Goal: Task Accomplishment & Management: Manage account settings

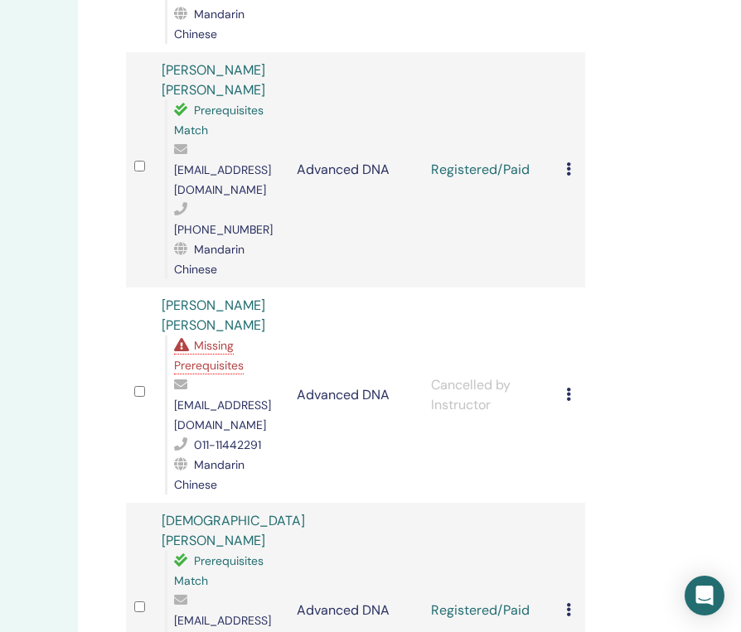
scroll to position [3338, 254]
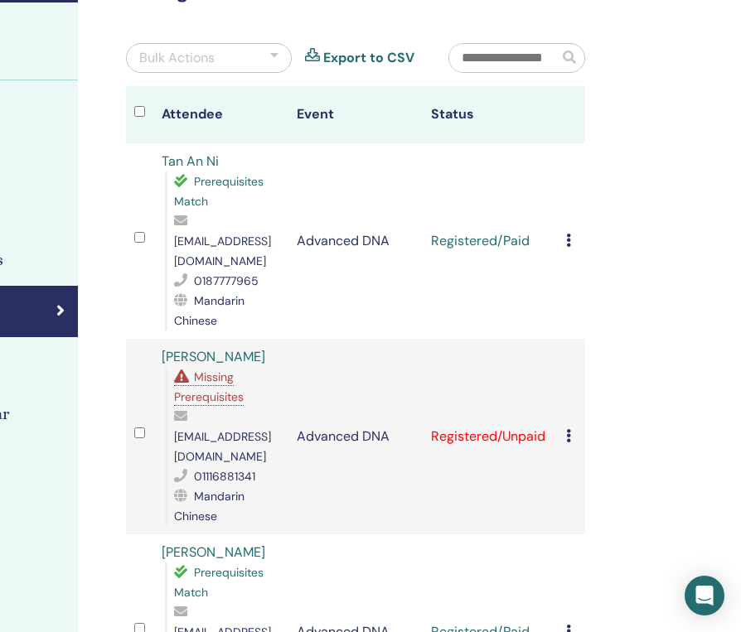
scroll to position [126, 254]
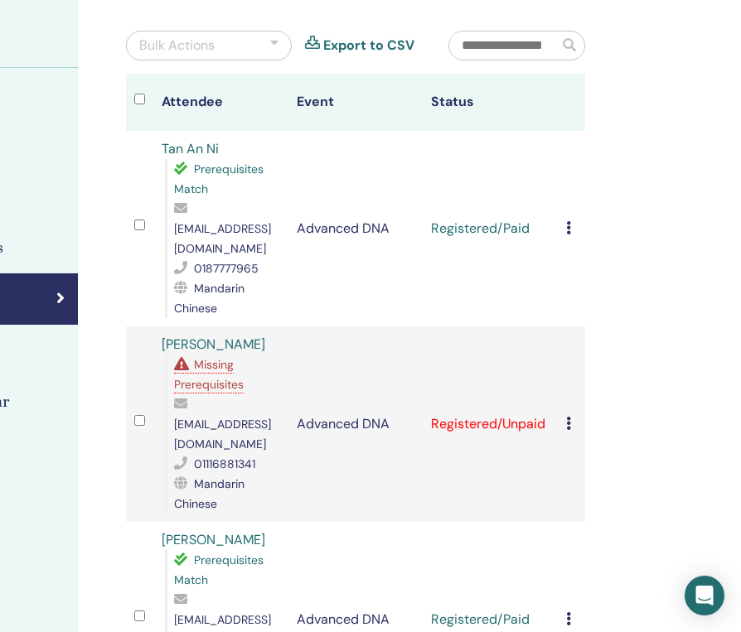
click at [570, 417] on icon at bounding box center [568, 423] width 5 height 13
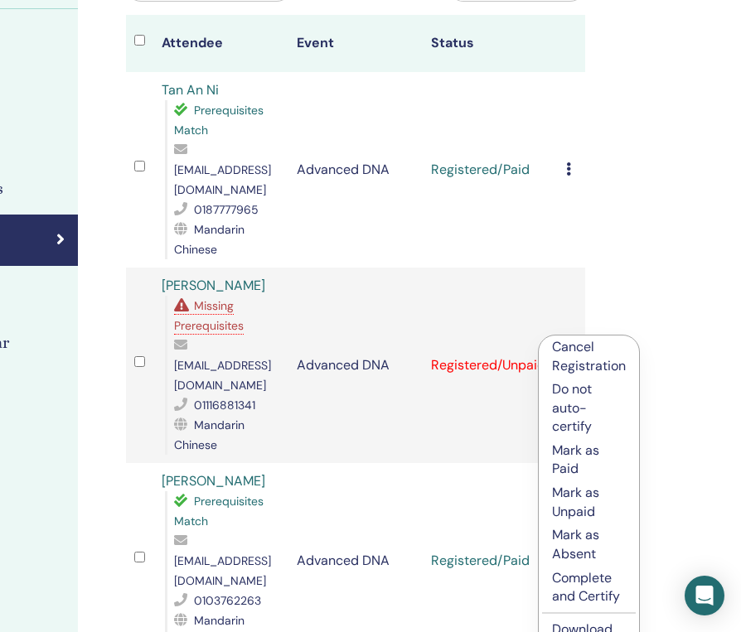
scroll to position [188, 254]
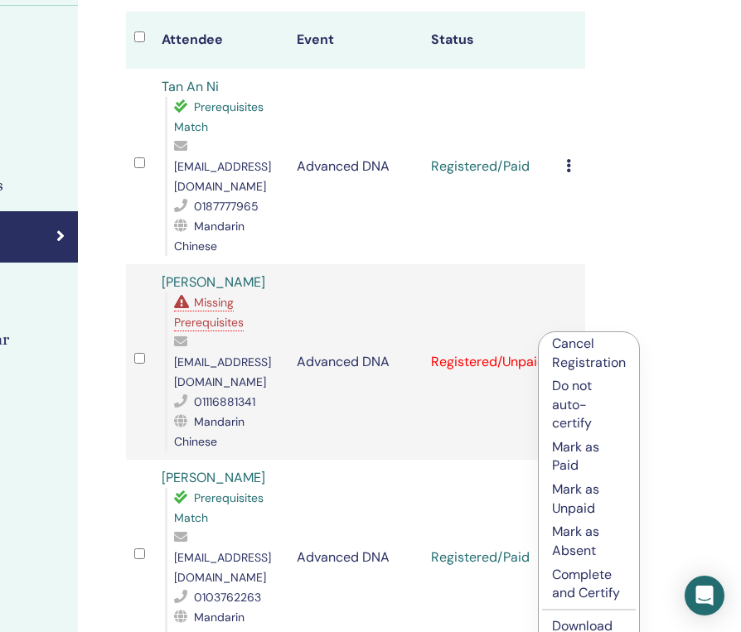
click at [590, 350] on p "Cancel Registration" at bounding box center [589, 353] width 74 height 37
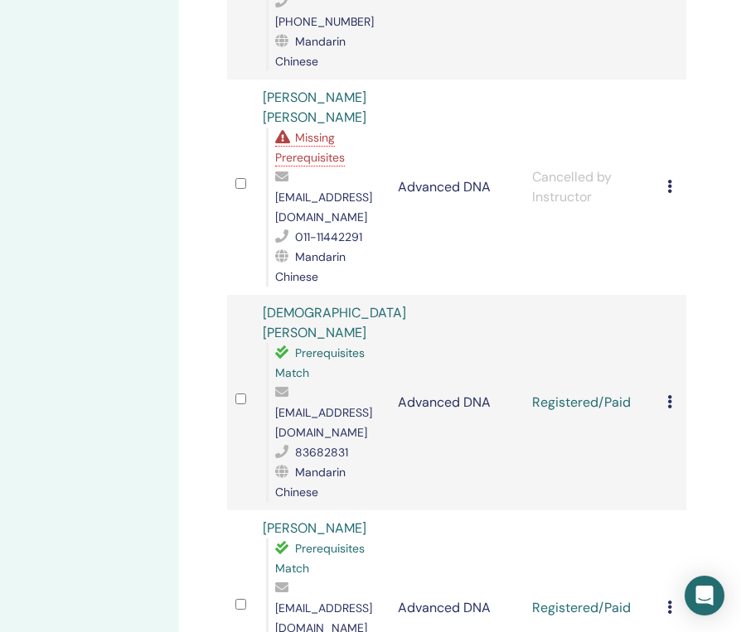
scroll to position [3543, 152]
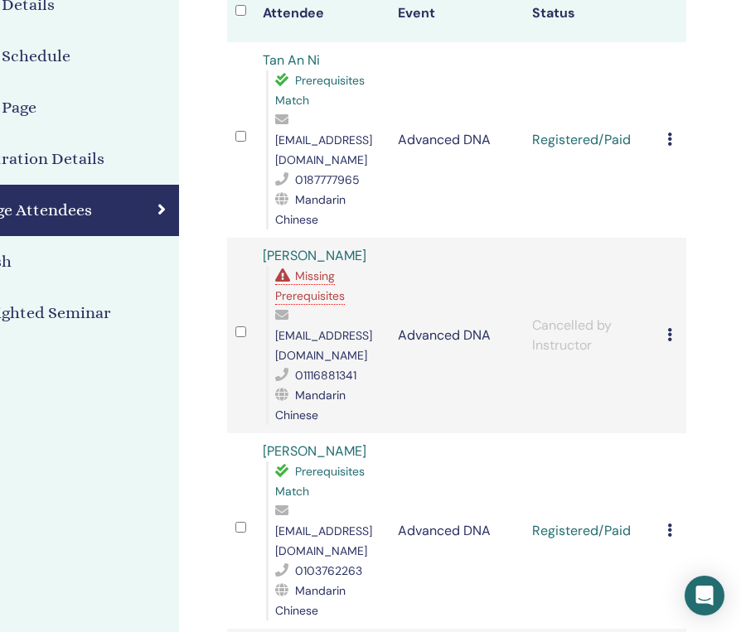
scroll to position [0, 152]
